Goal: Task Accomplishment & Management: Use online tool/utility

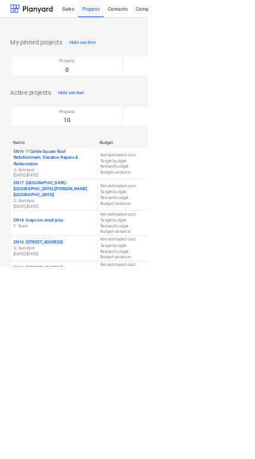
click at [47, 323] on p "EN17 - [GEOGRAPHIC_DATA] - [GEOGRAPHIC_DATA] ([PERSON_NAME][GEOGRAPHIC_DATA] an…" at bounding box center [93, 326] width 140 height 30
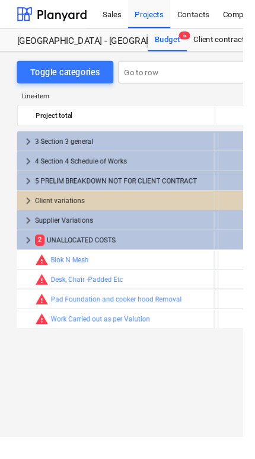
click at [27, 166] on span "keyboard_arrow_right" at bounding box center [30, 169] width 14 height 14
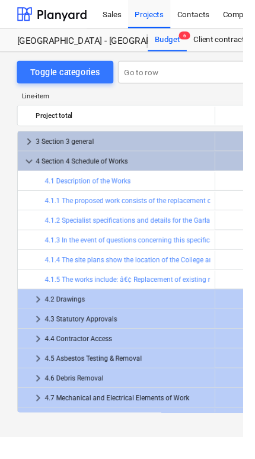
click at [34, 171] on span "keyboard_arrow_down" at bounding box center [30, 169] width 14 height 14
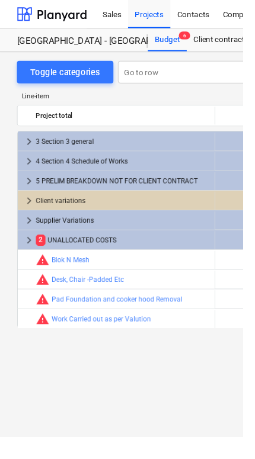
click at [31, 175] on span "keyboard_arrow_right" at bounding box center [30, 169] width 14 height 14
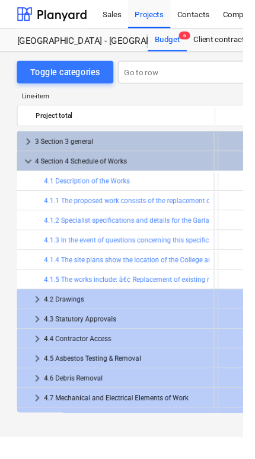
click at [27, 143] on span "keyboard_arrow_right" at bounding box center [30, 149] width 14 height 14
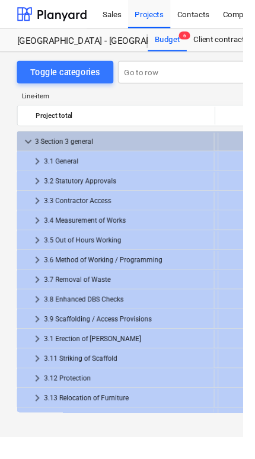
click at [34, 149] on span "keyboard_arrow_down" at bounding box center [30, 149] width 14 height 14
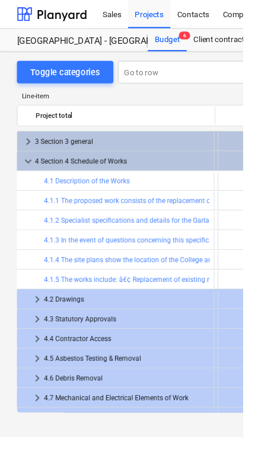
click at [27, 171] on span "keyboard_arrow_down" at bounding box center [30, 169] width 14 height 14
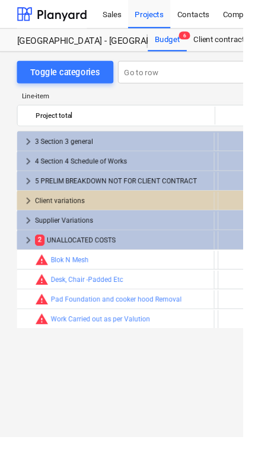
click at [33, 167] on span "keyboard_arrow_right" at bounding box center [30, 169] width 14 height 14
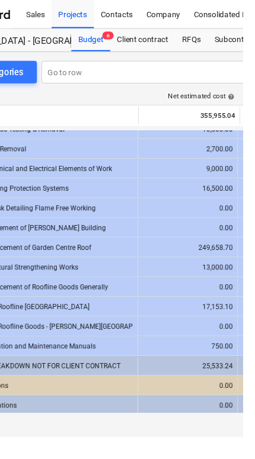
scroll to position [239, 2]
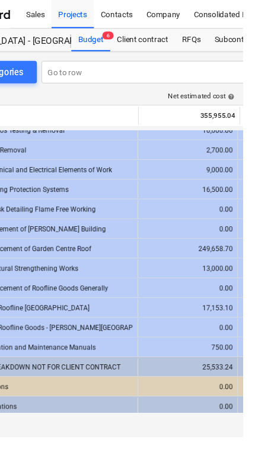
click at [84, 254] on div "4.11 Replacement of Garden Centre Roof" at bounding box center [53, 261] width 174 height 19
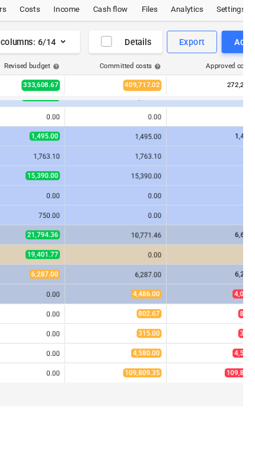
scroll to position [0, 542]
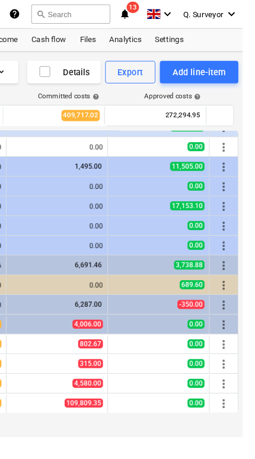
scroll to position [450, 103]
click at [235, 420] on span "more_vert" at bounding box center [235, 424] width 14 height 14
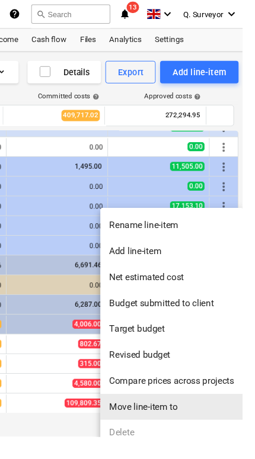
click at [187, 424] on li "Move line-item to" at bounding box center [180, 427] width 150 height 27
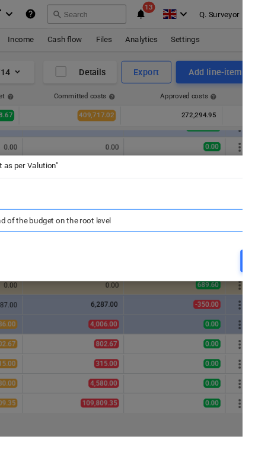
scroll to position [0, 527]
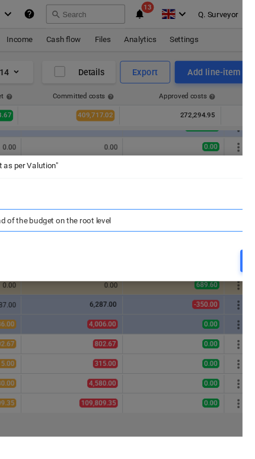
click at [156, 459] on div "Move " Work Carried out as per Valution" close Line-item position in budget hel…" at bounding box center [127, 229] width 255 height 459
